Goal: Task Accomplishment & Management: Manage account settings

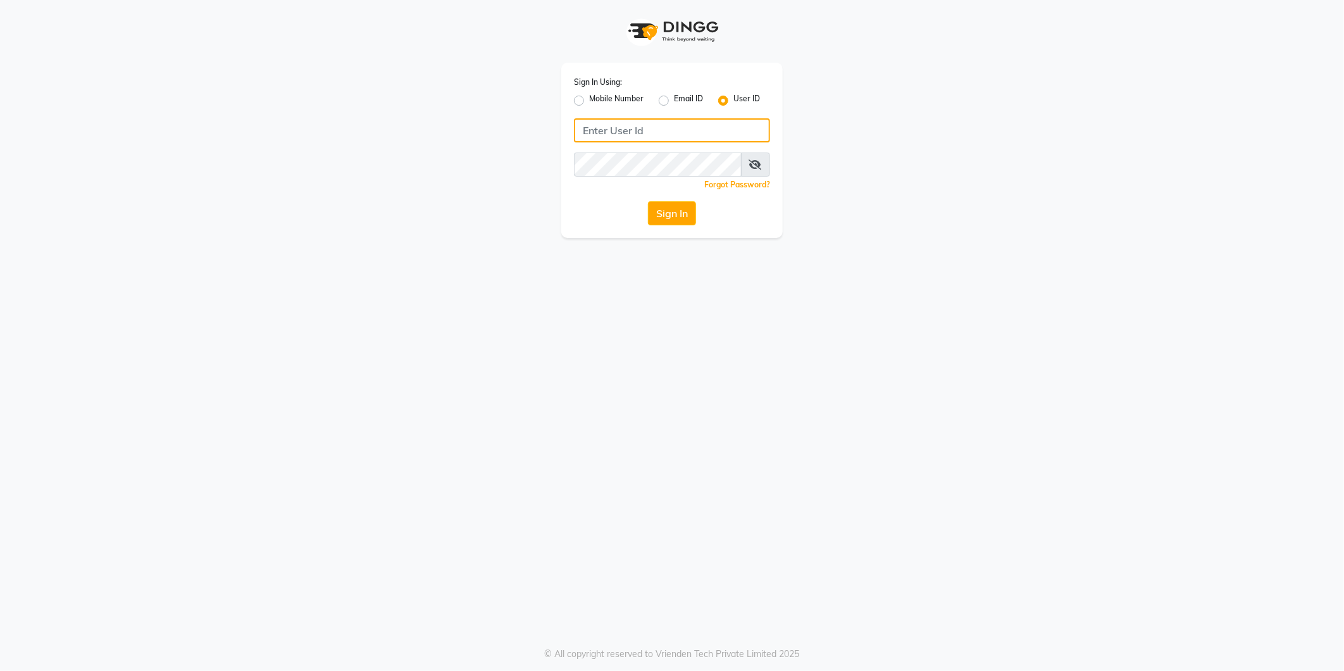
type input "8999679795"
click at [589, 99] on label "Mobile Number" at bounding box center [616, 100] width 54 height 15
click at [589, 99] on input "Mobile Number" at bounding box center [593, 97] width 8 height 8
radio input "true"
radio input "false"
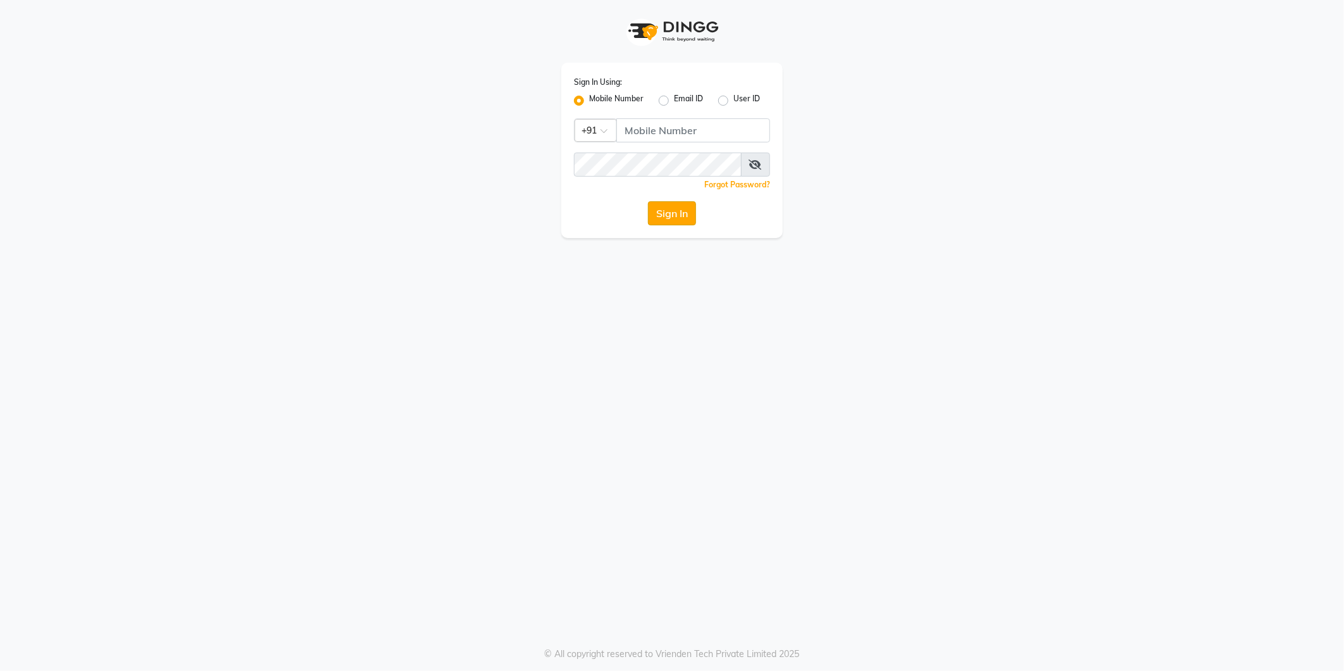
click at [651, 214] on button "Sign In" at bounding box center [672, 213] width 48 height 24
type input "8999679795"
click at [676, 212] on button "Sign In" at bounding box center [672, 213] width 48 height 24
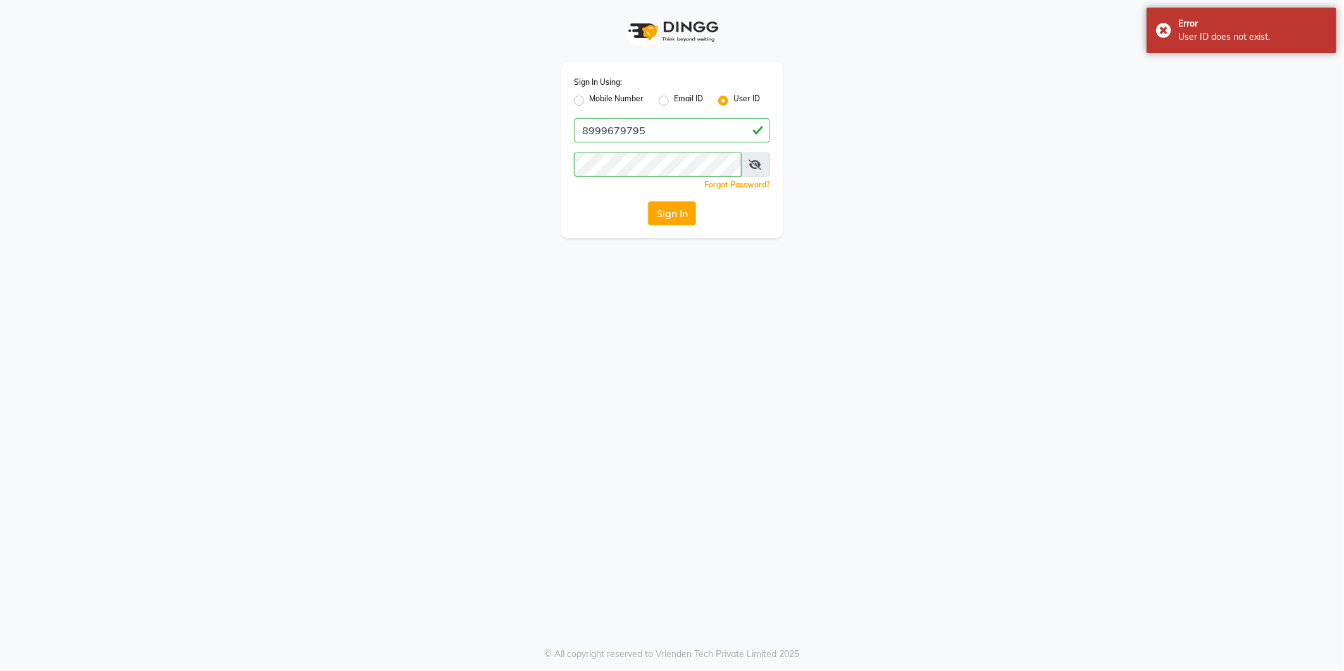
click at [753, 165] on icon at bounding box center [755, 164] width 13 height 10
click at [589, 99] on label "Mobile Number" at bounding box center [616, 100] width 54 height 15
click at [589, 99] on input "Mobile Number" at bounding box center [593, 97] width 8 height 8
radio input "true"
radio input "false"
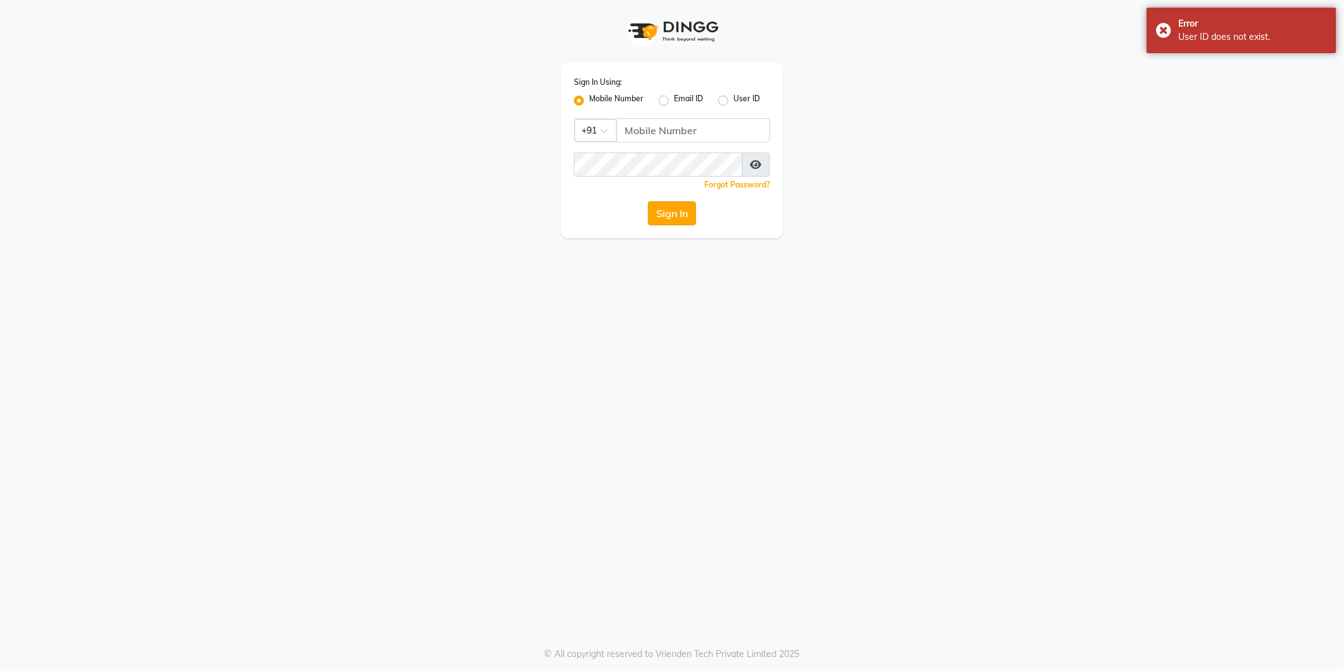
drag, startPoint x: 671, startPoint y: 214, endPoint x: 663, endPoint y: 206, distance: 11.2
click at [670, 213] on button "Sign In" at bounding box center [672, 213] width 48 height 24
click at [656, 128] on input "Username" at bounding box center [693, 130] width 154 height 24
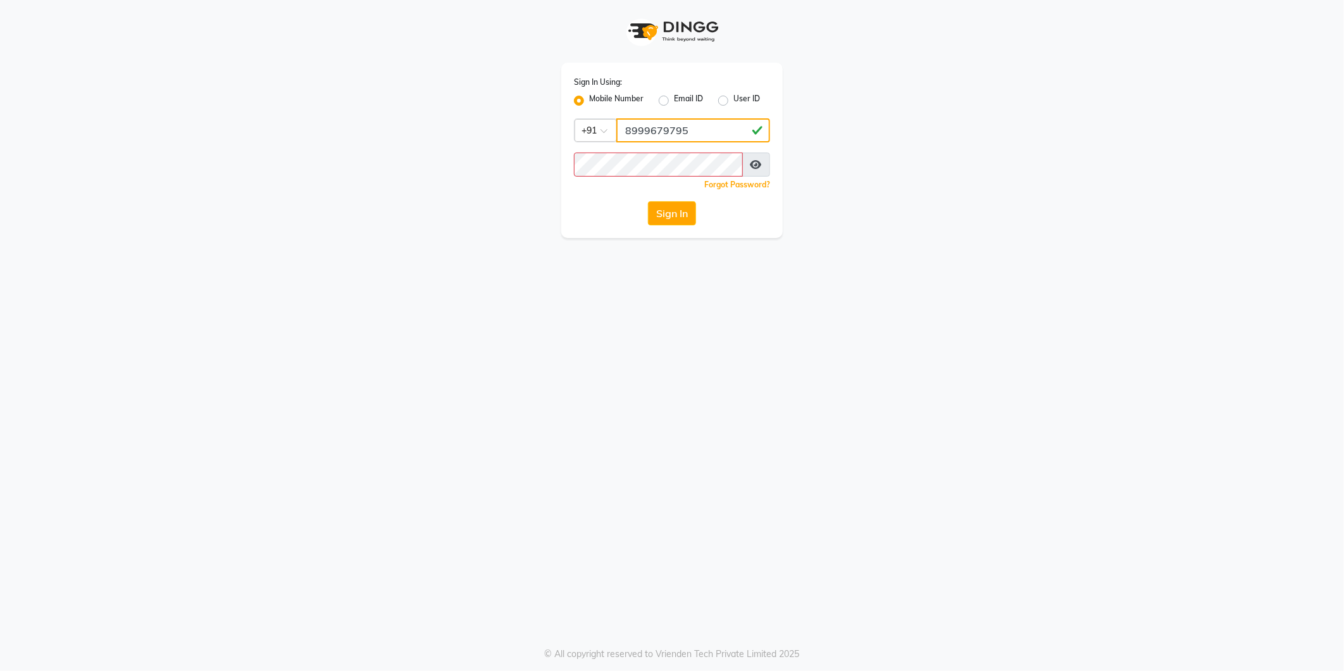
type input "8999679795"
click at [683, 213] on button "Sign In" at bounding box center [672, 213] width 48 height 24
